Goal: Task Accomplishment & Management: Complete application form

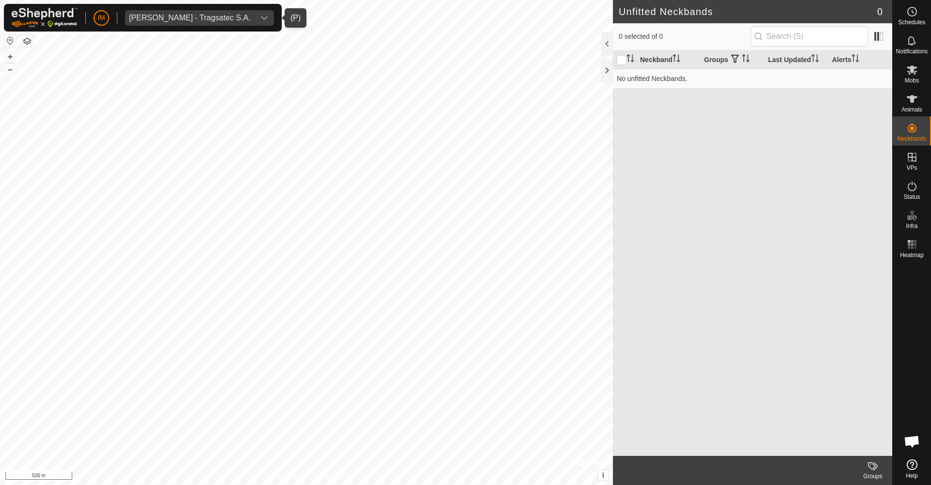
click at [251, 18] on div "[PERSON_NAME] - Tragsatec S.A." at bounding box center [190, 18] width 122 height 8
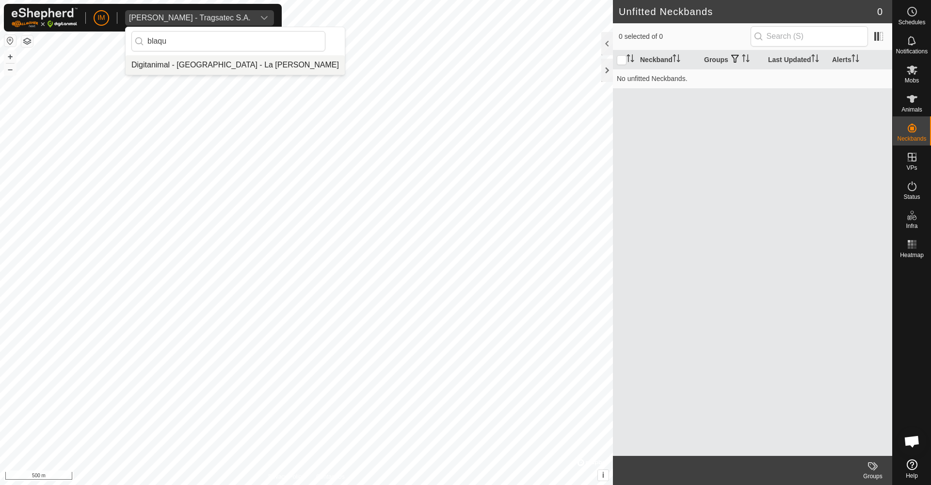
type input "blaqu"
click at [211, 69] on li "Digitanimal - [GEOGRAPHIC_DATA] - La [PERSON_NAME]" at bounding box center [235, 64] width 219 height 19
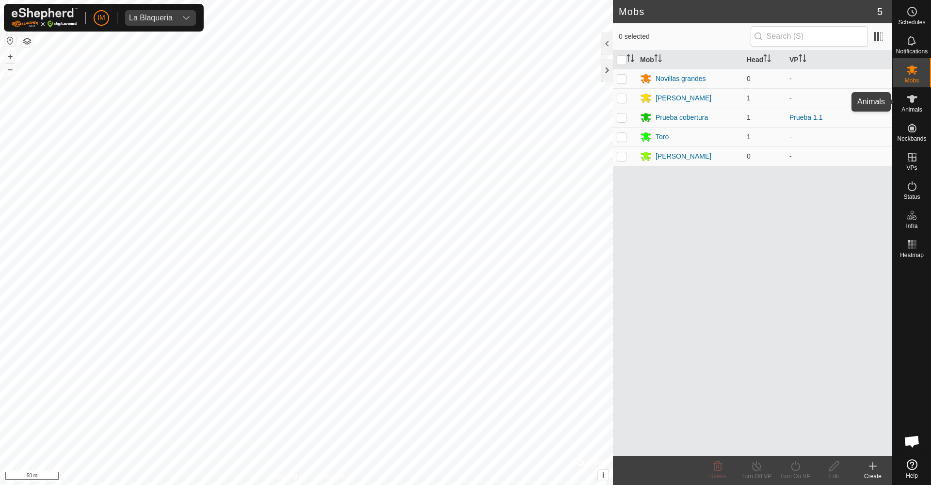
click at [914, 101] on icon at bounding box center [912, 99] width 12 height 12
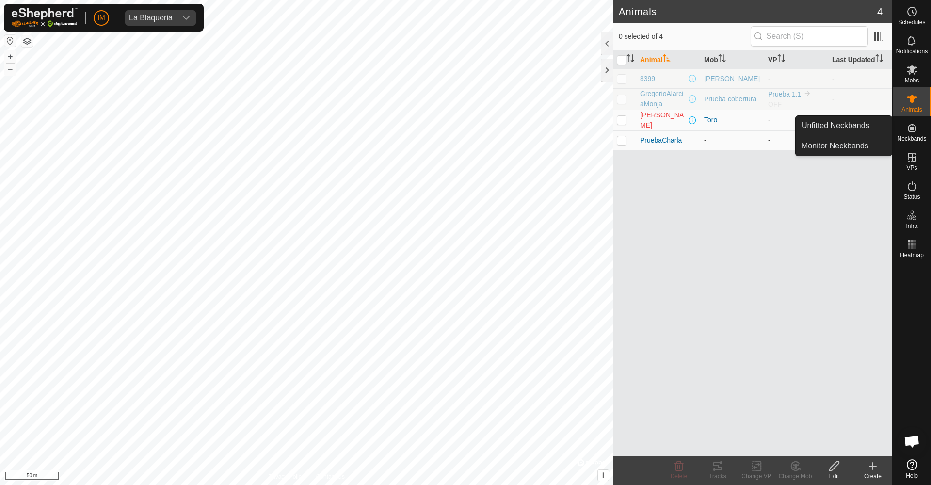
click at [913, 133] on icon at bounding box center [912, 128] width 12 height 12
click at [620, 139] on p-checkbox at bounding box center [621, 140] width 10 height 8
checkbox input "true"
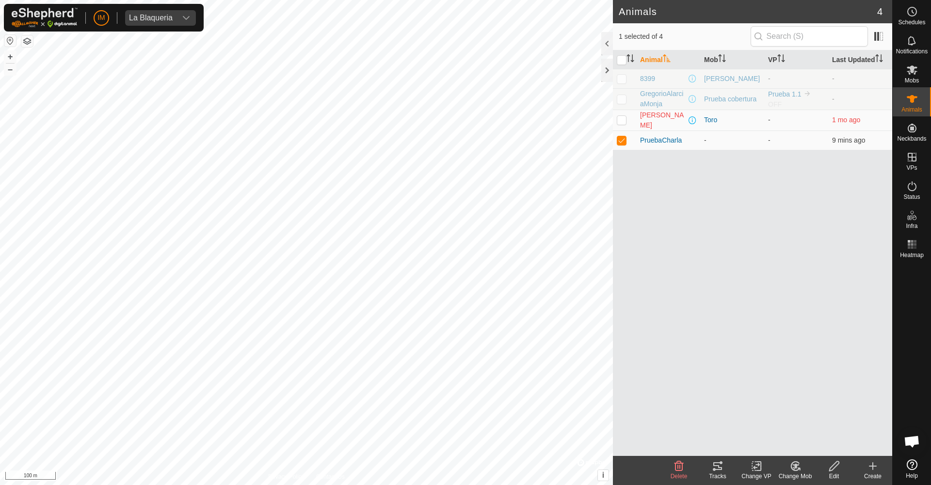
click at [675, 471] on icon at bounding box center [679, 466] width 12 height 12
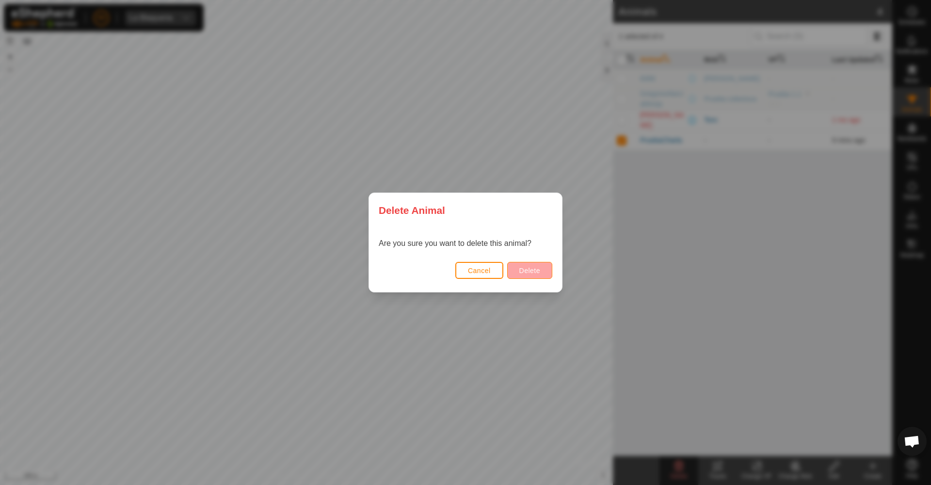
click at [526, 271] on span "Delete" at bounding box center [529, 271] width 21 height 8
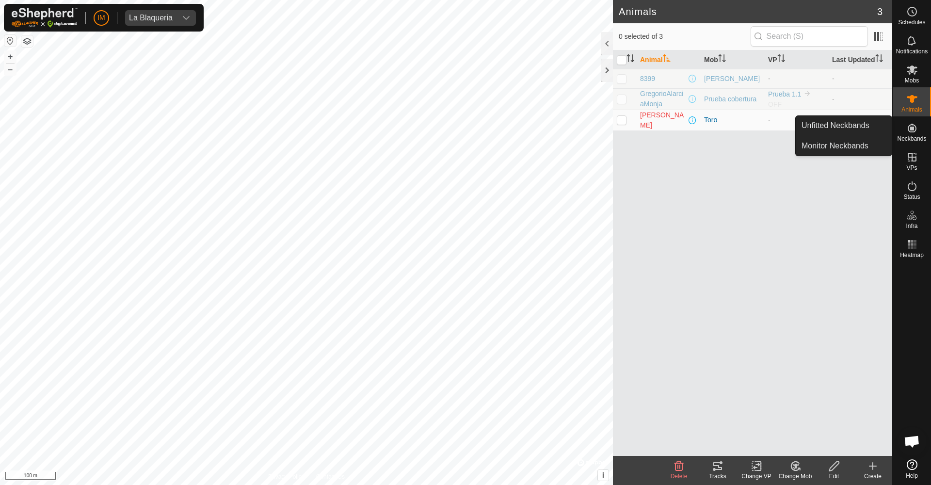
click at [914, 129] on icon at bounding box center [912, 128] width 12 height 12
click at [860, 128] on link "Unfitted Neckbands" at bounding box center [843, 125] width 96 height 19
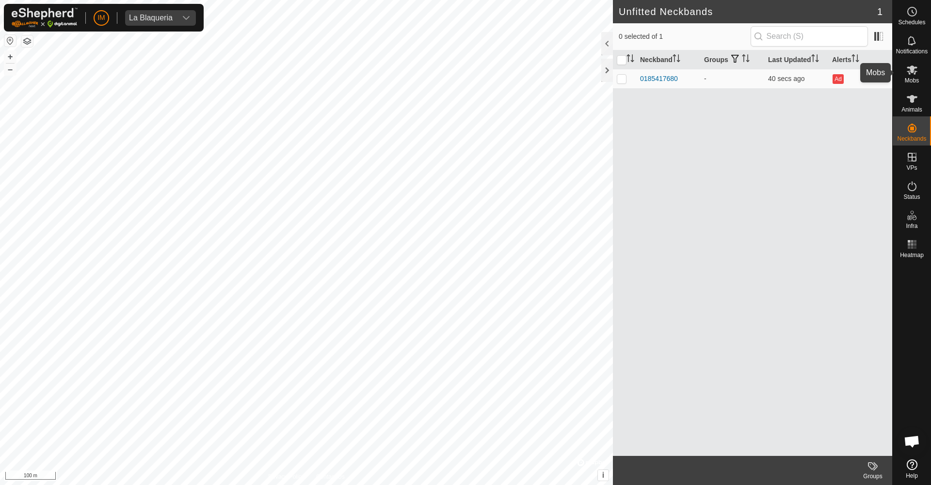
click at [915, 72] on icon at bounding box center [911, 69] width 11 height 9
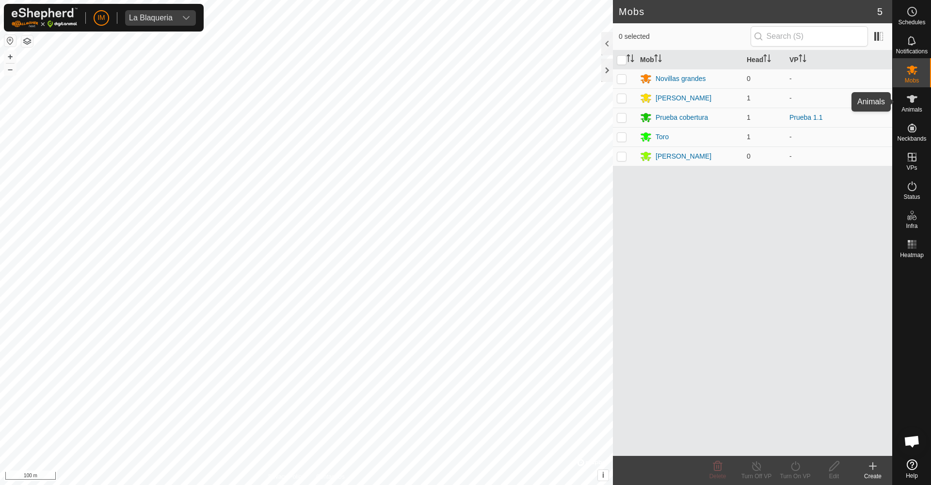
click at [913, 103] on icon at bounding box center [912, 99] width 12 height 12
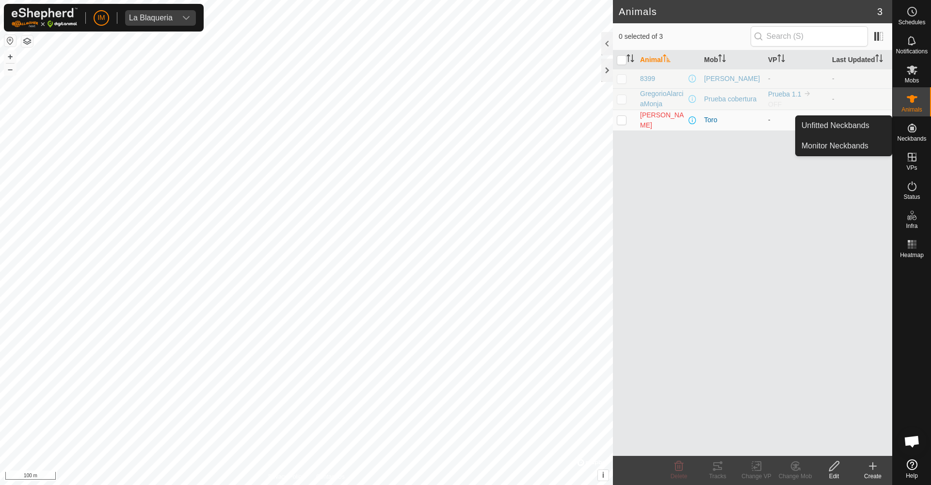
click at [917, 136] on span "Neckbands" at bounding box center [911, 139] width 29 height 6
click at [861, 126] on link "Unfitted Neckbands" at bounding box center [843, 125] width 96 height 19
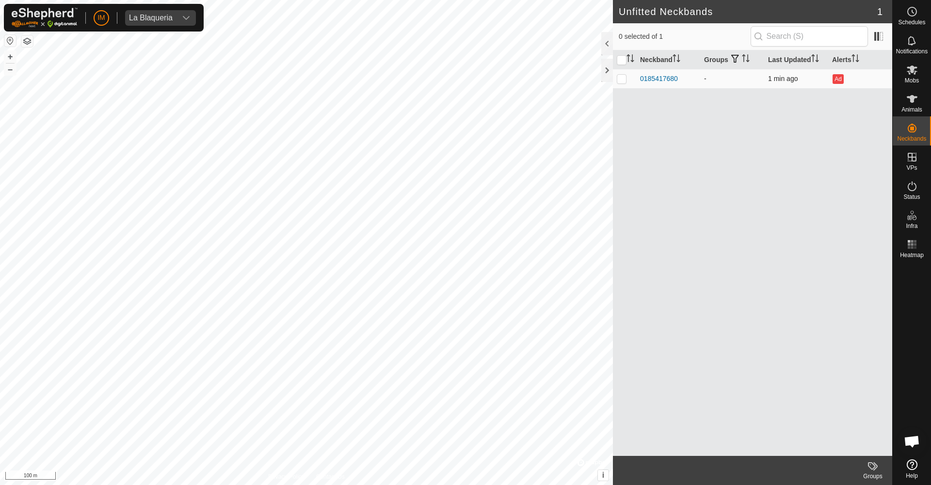
click at [620, 80] on p-checkbox at bounding box center [621, 79] width 10 height 8
checkbox input "true"
click at [650, 81] on div "0185417680" at bounding box center [659, 79] width 38 height 10
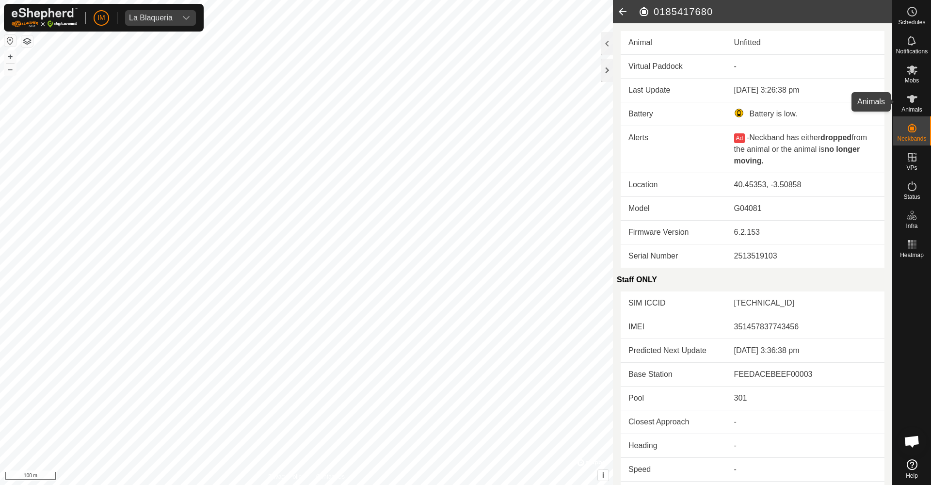
click at [919, 105] on es-animals-svg-icon at bounding box center [911, 99] width 17 height 16
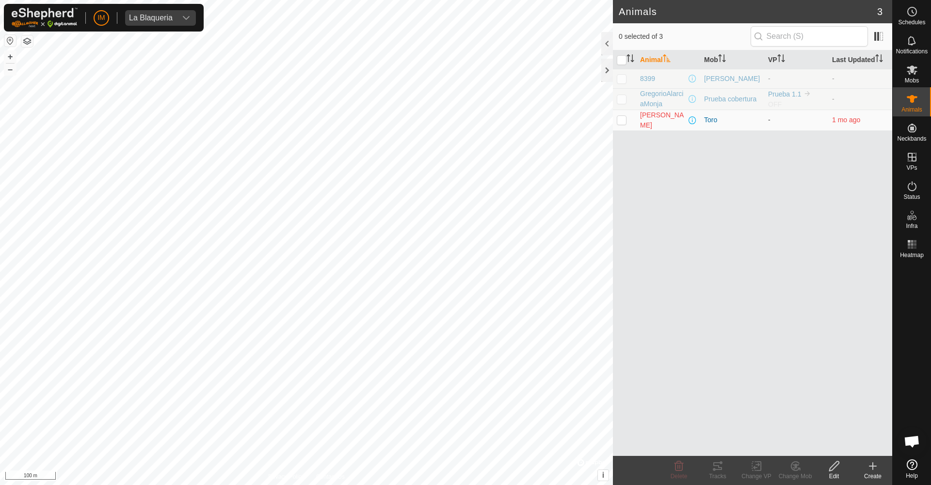
click at [869, 477] on div "Create" at bounding box center [872, 476] width 39 height 9
click at [841, 446] on link "Create Single Animal" at bounding box center [830, 444] width 124 height 19
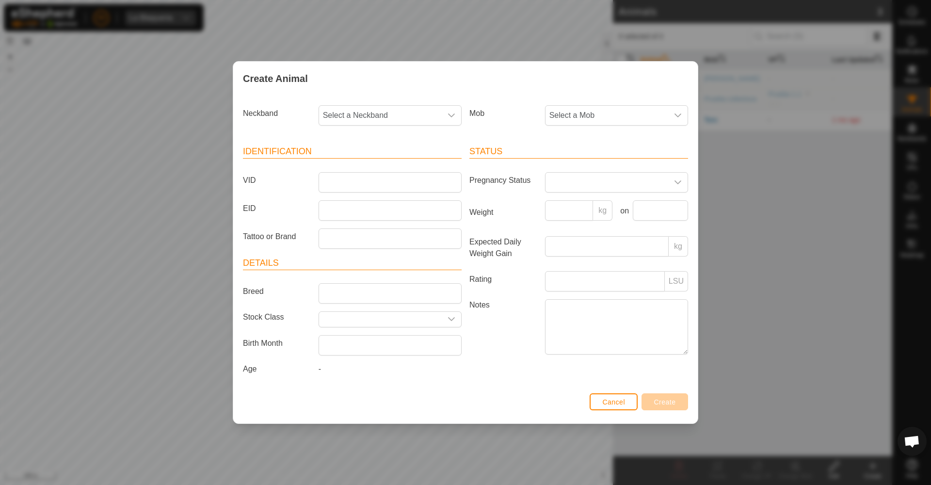
click at [619, 404] on span "Cancel" at bounding box center [613, 402] width 23 height 8
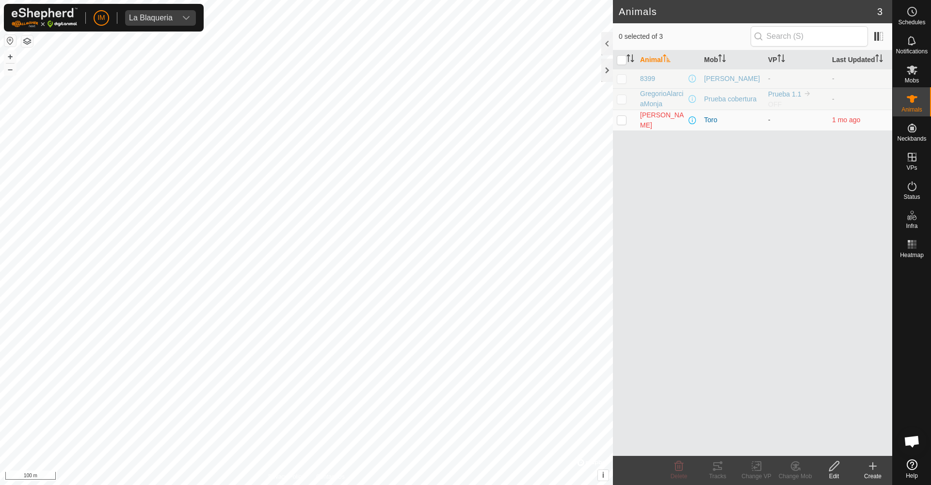
click at [26, 41] on button "button" at bounding box center [27, 41] width 12 height 12
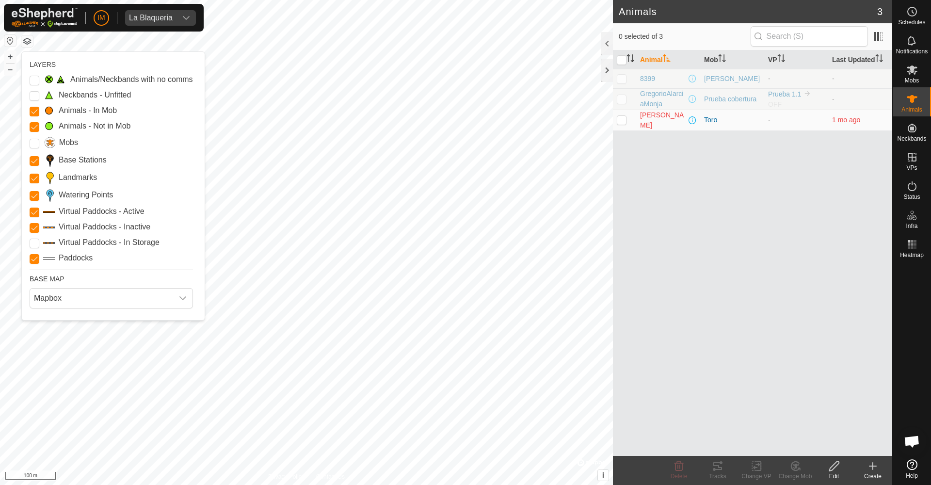
click at [26, 41] on button "button" at bounding box center [27, 41] width 12 height 12
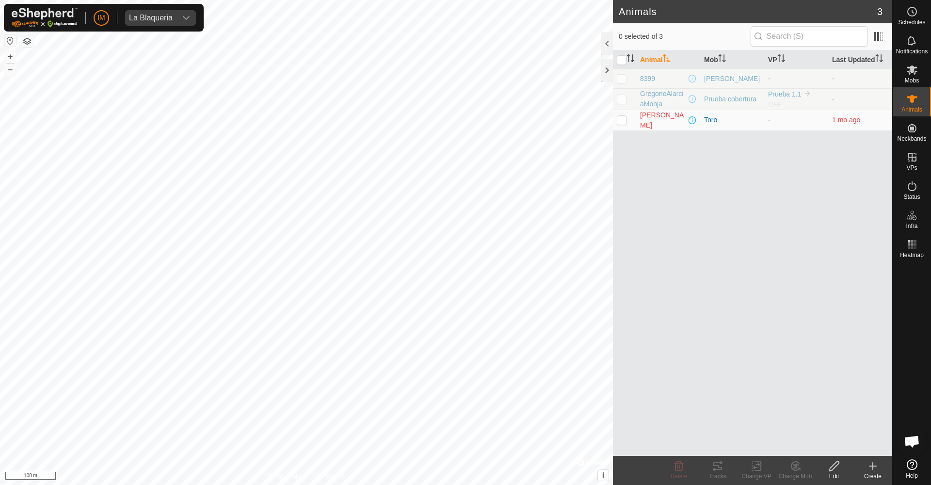
click at [871, 466] on icon at bounding box center [872, 466] width 7 height 0
click at [826, 442] on link "Create Single Animal" at bounding box center [830, 444] width 124 height 19
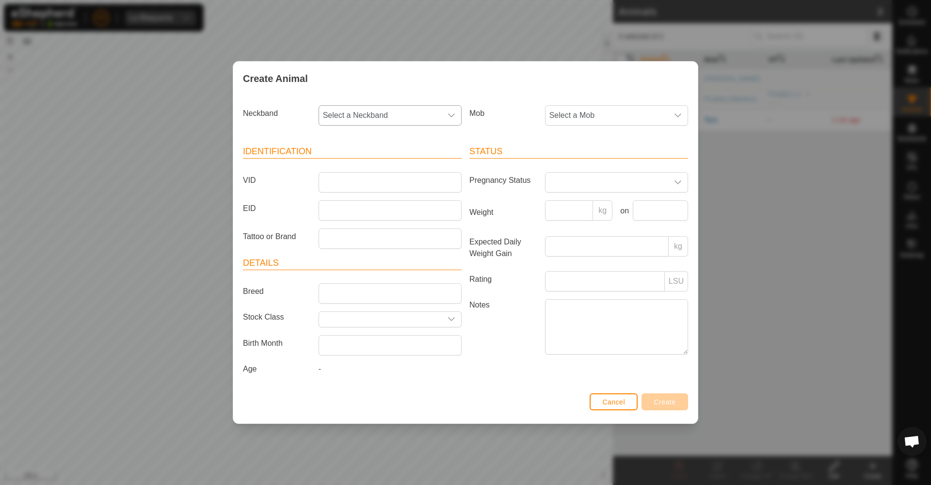
click at [425, 115] on span "Select a Neckband" at bounding box center [380, 115] width 123 height 19
click at [360, 184] on li "0185417680" at bounding box center [390, 185] width 142 height 19
click at [627, 111] on span "Select a Mob" at bounding box center [606, 115] width 123 height 19
click at [505, 114] on label "Mob" at bounding box center [503, 113] width 76 height 16
click at [362, 185] on input "VID" at bounding box center [389, 182] width 143 height 20
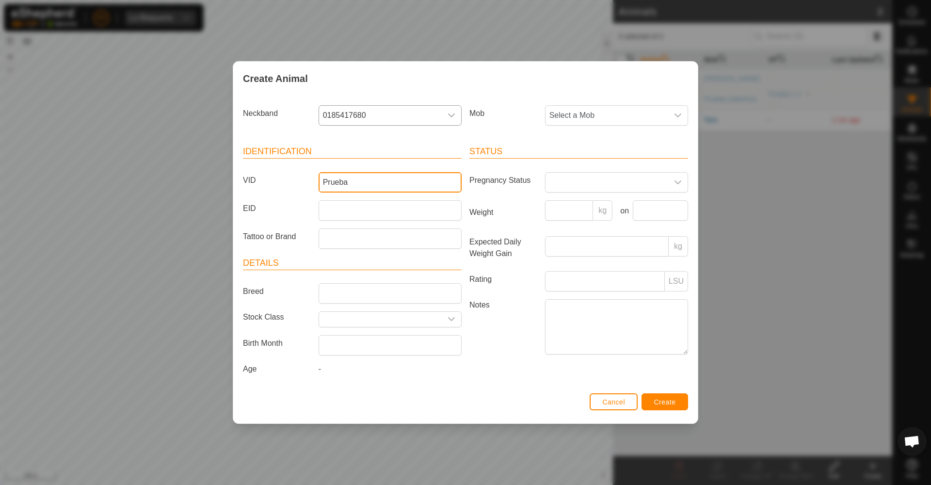
type input "Prueba"
click at [673, 404] on span "Create" at bounding box center [665, 402] width 22 height 8
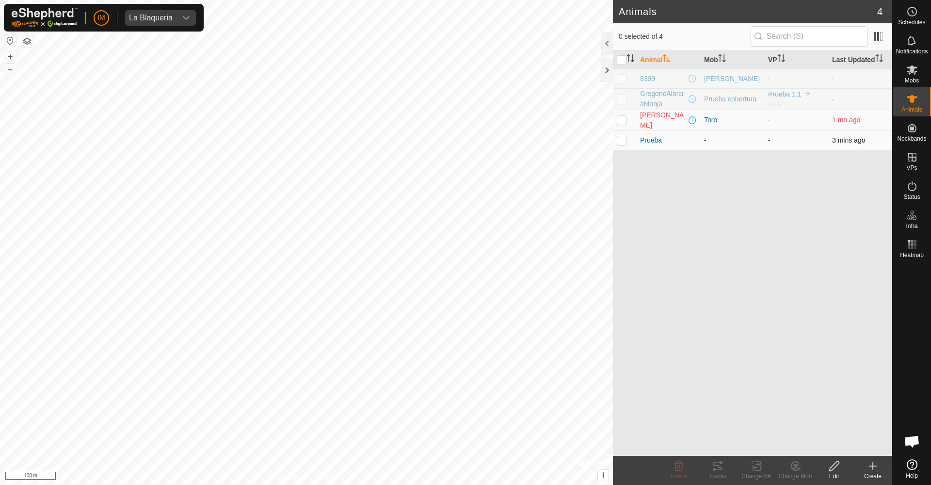
click at [625, 139] on p-checkbox at bounding box center [621, 140] width 10 height 8
checkbox input "true"
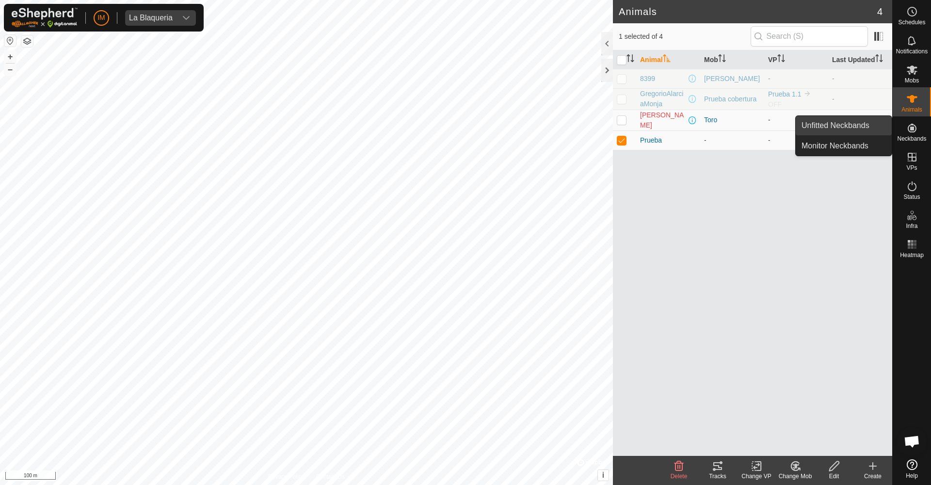
click at [864, 124] on link "Unfitted Neckbands" at bounding box center [843, 125] width 96 height 19
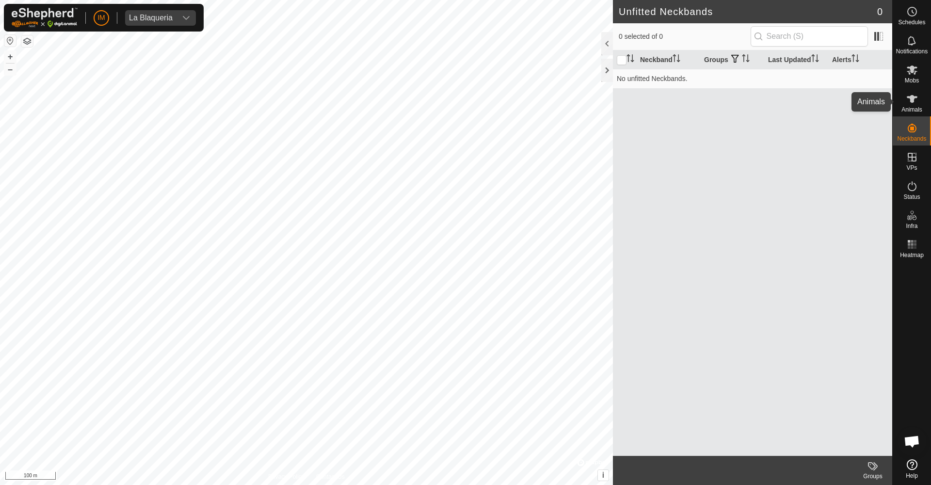
click at [914, 105] on es-animals-svg-icon at bounding box center [911, 99] width 17 height 16
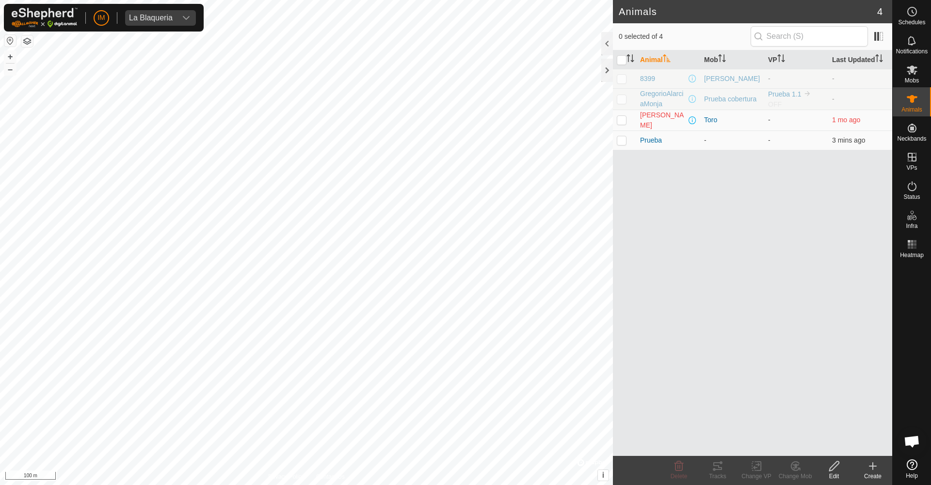
click at [871, 466] on icon at bounding box center [872, 466] width 7 height 0
click at [928, 318] on div at bounding box center [911, 358] width 38 height 193
click at [850, 176] on link "In Storage" at bounding box center [849, 176] width 83 height 19
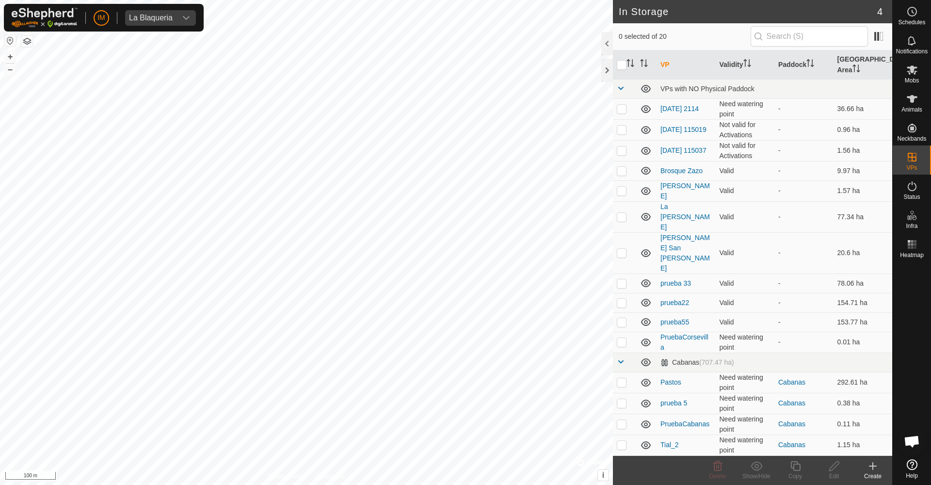
click at [872, 469] on icon at bounding box center [872, 465] width 0 height 7
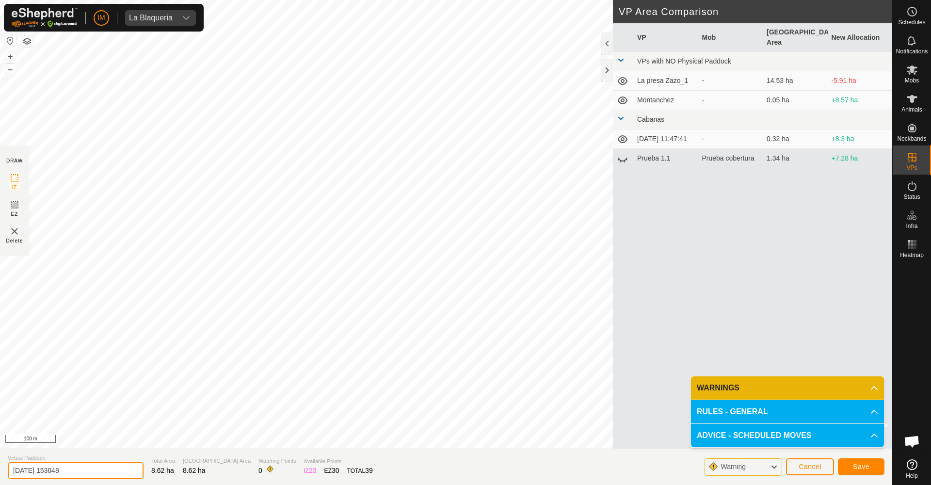
click at [88, 473] on input "2025-10-03 153048" at bounding box center [76, 470] width 136 height 17
type input "D"
type input "Oficina"
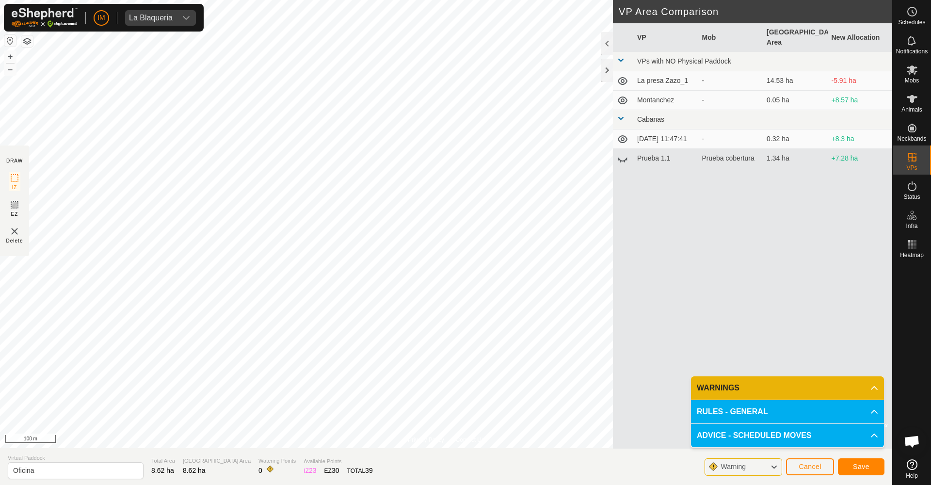
click at [792, 387] on p-accordion-header "WARNINGS" at bounding box center [787, 387] width 193 height 23
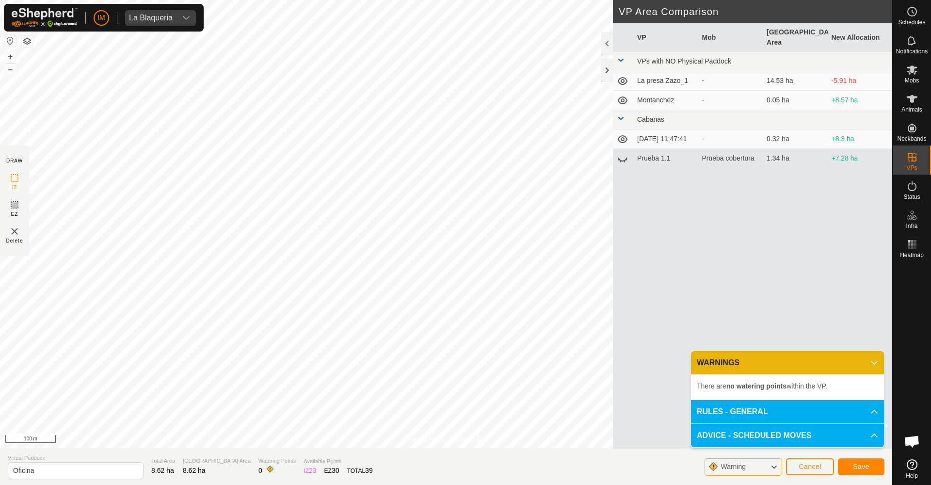
click at [860, 466] on span "Save" at bounding box center [861, 466] width 16 height 8
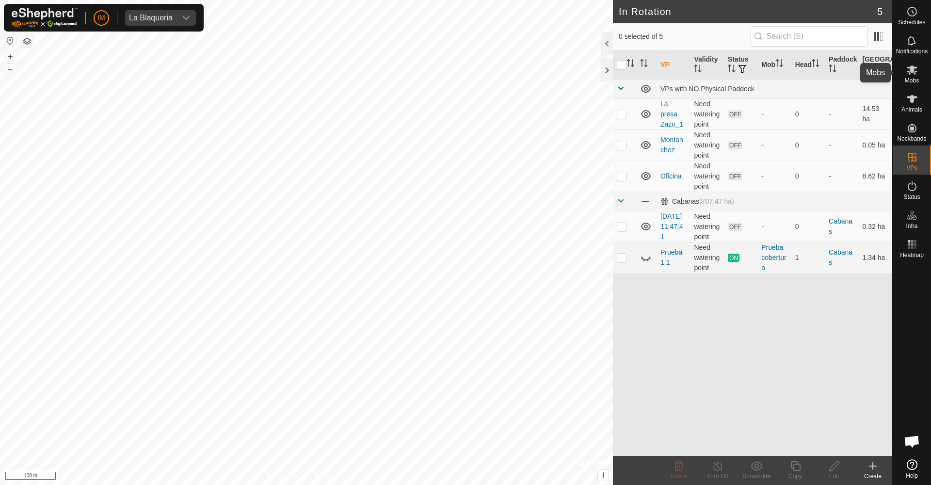
click at [910, 73] on icon at bounding box center [911, 69] width 11 height 9
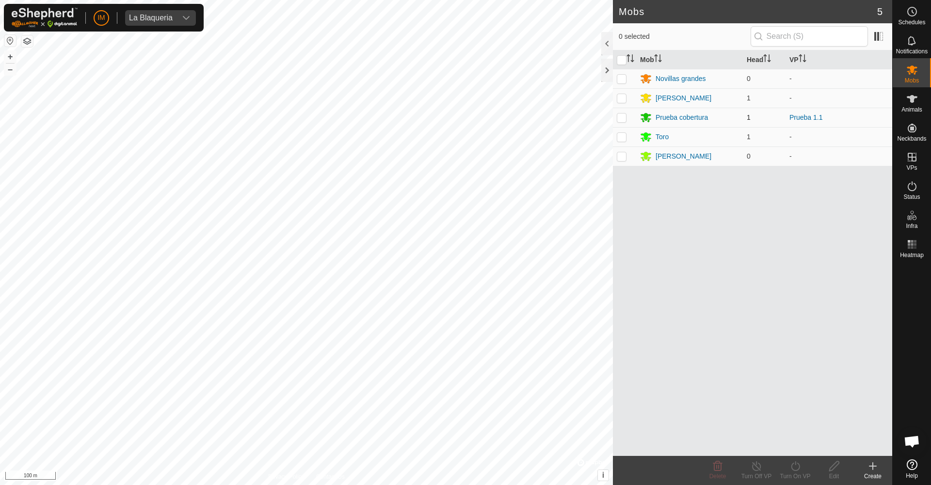
click at [624, 121] on p-checkbox at bounding box center [621, 117] width 10 height 8
checkbox input "true"
click at [793, 470] on icon at bounding box center [795, 466] width 12 height 12
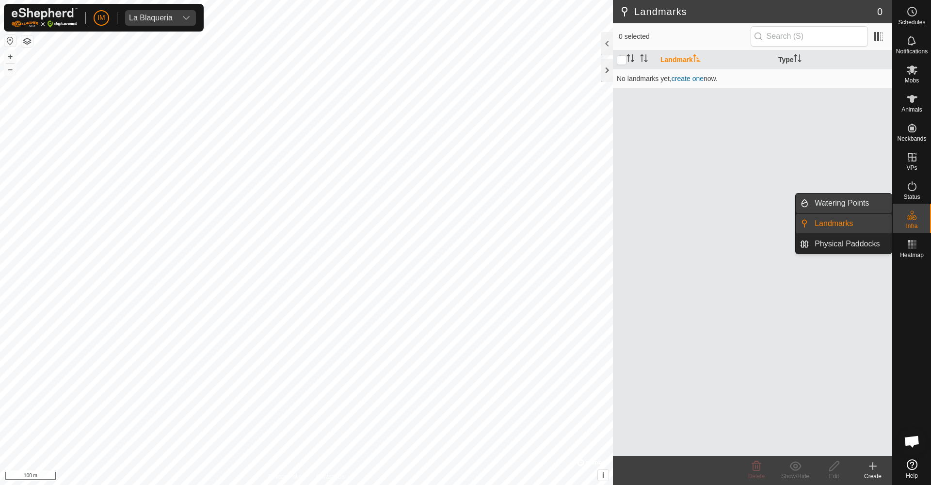
click at [837, 201] on link "Watering Points" at bounding box center [849, 202] width 83 height 19
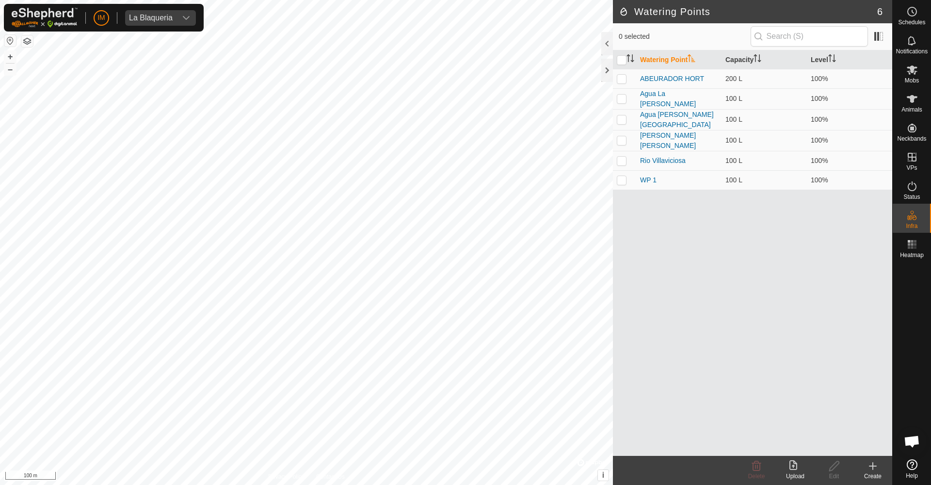
click at [872, 469] on icon at bounding box center [872, 465] width 0 height 7
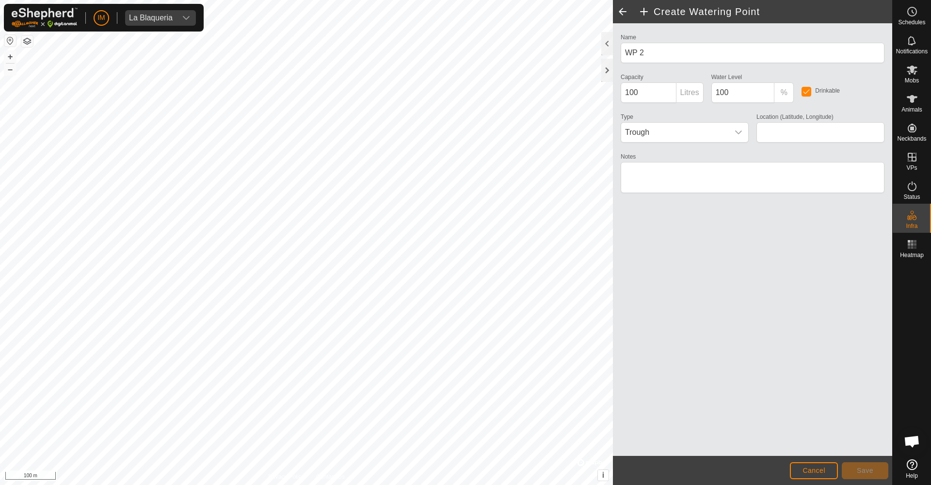
type input "40.453494, -3.509071"
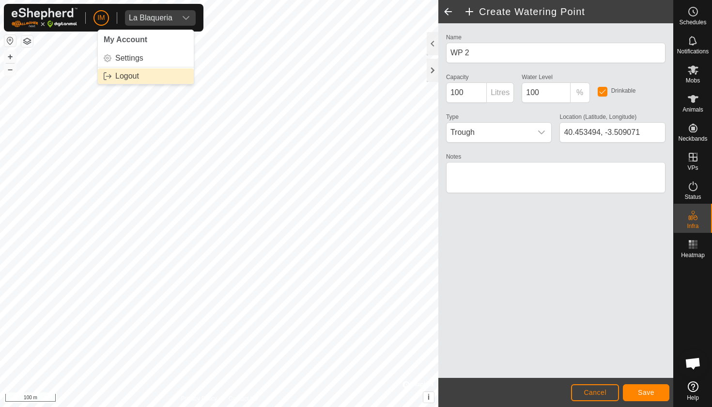
click at [141, 73] on link "Logout" at bounding box center [146, 76] width 96 height 16
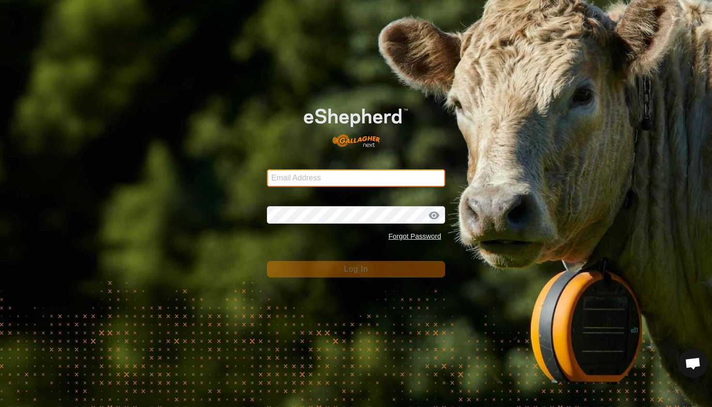
click at [315, 180] on input "Email Address" at bounding box center [356, 177] width 178 height 17
type input "ccallejero@digitanimal.com"
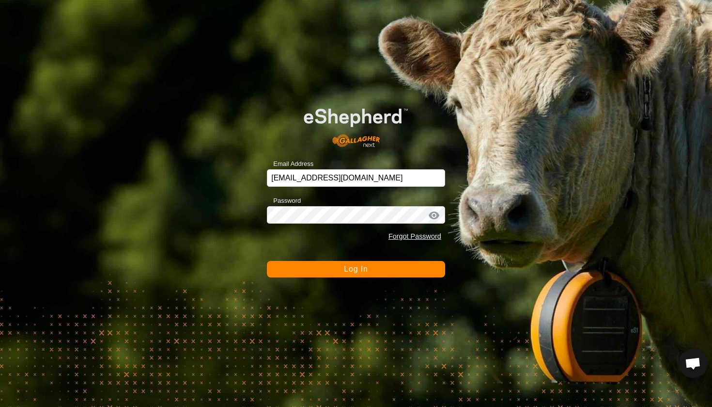
click at [372, 270] on button "Log In" at bounding box center [356, 269] width 178 height 16
